Goal: Check status

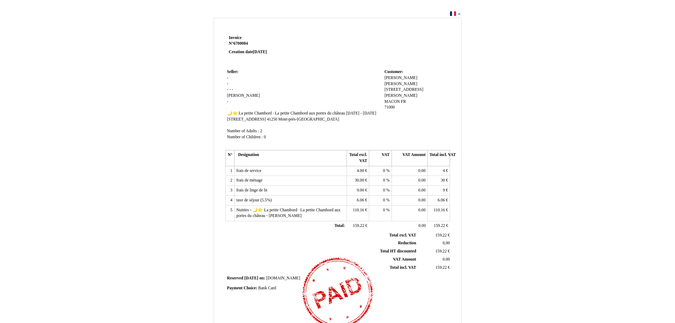
drag, startPoint x: 416, startPoint y: 129, endPoint x: 554, endPoint y: 86, distance: 144.5
click at [554, 86] on div "Invoice Invoice N° 6700084 6700084 Creation date 09 September 2025 Seller: Sell…" at bounding box center [337, 213] width 675 height 408
drag, startPoint x: 512, startPoint y: 130, endPoint x: 524, endPoint y: 80, distance: 51.6
click at [524, 80] on div "Invoice Invoice N° 6700084 6700084 Creation date 09 September 2025 Seller: Sell…" at bounding box center [337, 216] width 415 height 400
click at [460, 14] on div "Invoice Invoice N° 6700084 6700084 Creation date 09 September 2025 Seller: Sell…" at bounding box center [337, 213] width 675 height 408
